Goal: Task Accomplishment & Management: Manage account settings

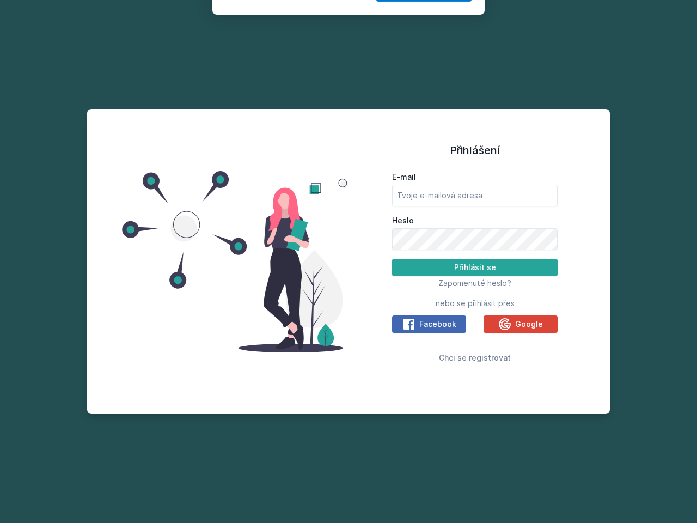
click at [475, 283] on span "Zapomenuté heslo?" at bounding box center [475, 282] width 73 height 9
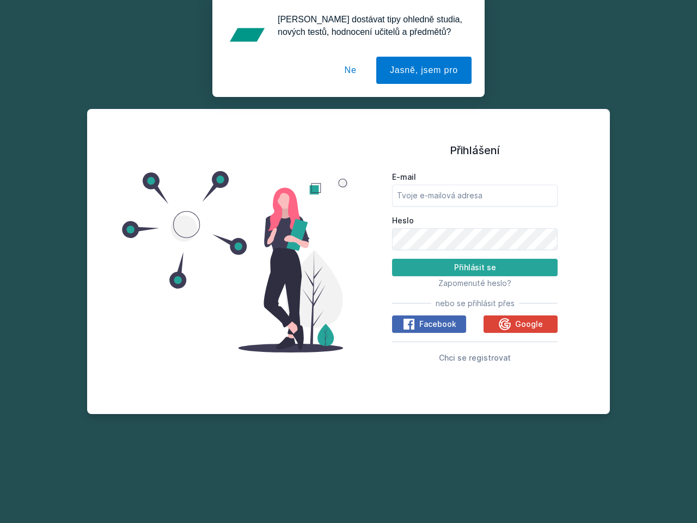
click at [429, 324] on span "Facebook" at bounding box center [437, 324] width 37 height 11
click at [410, 324] on icon at bounding box center [409, 324] width 13 height 13
click at [521, 324] on span "Google" at bounding box center [529, 324] width 28 height 11
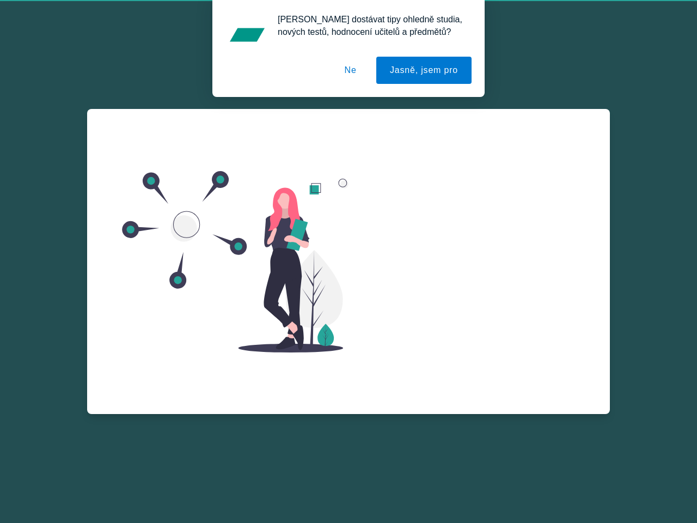
click at [506, 324] on div "E-mail Heslo Přihlásit se Zapomenuté heslo? nebo se přihlásit přes Facebook Goo…" at bounding box center [475, 278] width 166 height 197
click at [425, 70] on button "Jasně, jsem pro" at bounding box center [423, 70] width 95 height 27
